Goal: Obtain resource: Download file/media

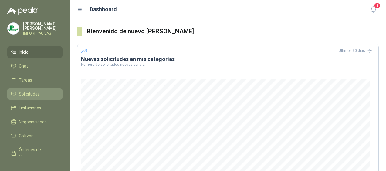
click at [25, 93] on span "Solicitudes" at bounding box center [29, 94] width 21 height 7
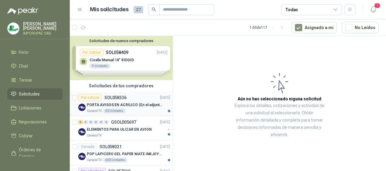
click at [115, 105] on p "PORTA AVISOS EN ACRILICO (En el adjunto mas informacion)" at bounding box center [124, 105] width 75 height 6
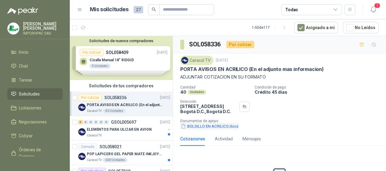
click at [182, 126] on icon "button" at bounding box center [183, 126] width 5 height 5
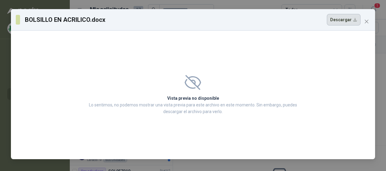
click at [339, 19] on button "Descargar" at bounding box center [343, 20] width 34 height 12
click at [364, 17] on button "Close" at bounding box center [366, 22] width 10 height 10
